Goal: Task Accomplishment & Management: Use online tool/utility

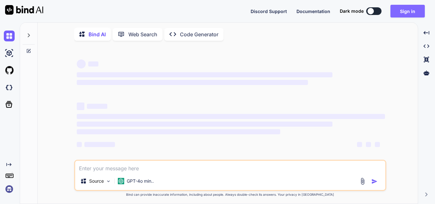
click at [407, 7] on button "Sign in" at bounding box center [408, 11] width 34 height 13
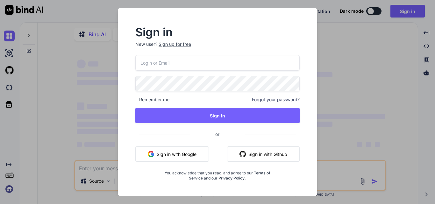
click at [154, 65] on input "email" at bounding box center [217, 63] width 164 height 16
type textarea "x"
type input "[EMAIL_ADDRESS][DOMAIN_NAME]"
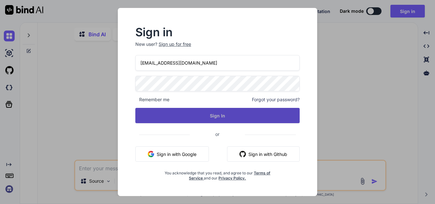
click at [176, 119] on button "Sign In" at bounding box center [217, 115] width 164 height 15
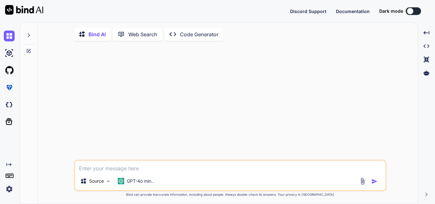
type textarea "x"
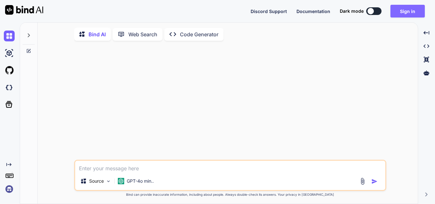
click at [410, 10] on button "Sign in" at bounding box center [408, 11] width 34 height 13
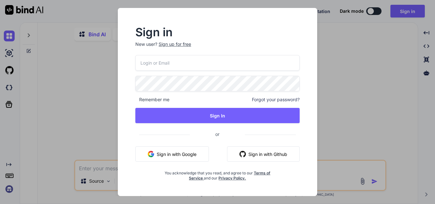
click at [168, 67] on input "email" at bounding box center [217, 63] width 164 height 16
type input "[EMAIL_ADDRESS][DOMAIN_NAME]"
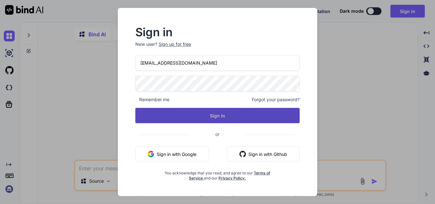
click at [192, 117] on button "Sign In" at bounding box center [217, 115] width 164 height 15
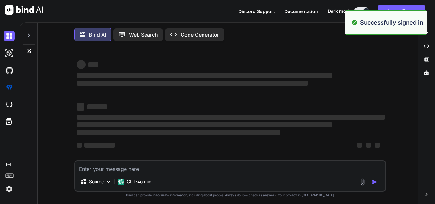
type textarea "x"
